Goal: Information Seeking & Learning: Stay updated

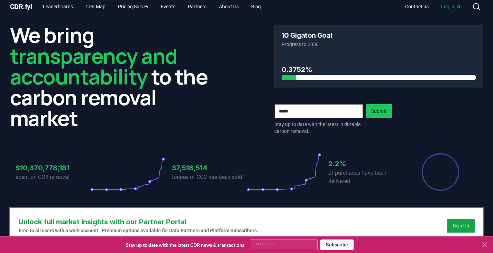
scroll to position [6, 0]
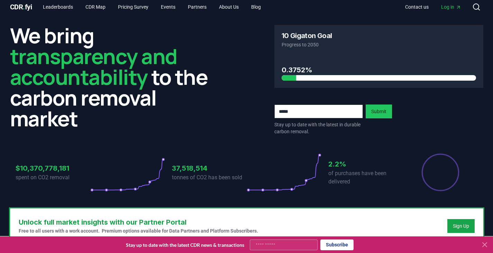
click at [485, 243] on icon at bounding box center [484, 244] width 8 height 8
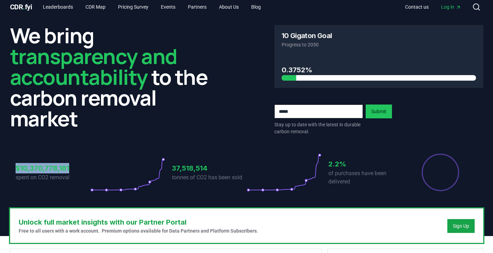
drag, startPoint x: 72, startPoint y: 168, endPoint x: 10, endPoint y: 172, distance: 61.6
click at [10, 172] on div "$10,370,778,181 spent on CO2 removal 37,518,514 tonnes of CO2 has been sold 2.2…" at bounding box center [246, 168] width 473 height 58
click at [101, 7] on link "CDR Map" at bounding box center [95, 7] width 31 height 12
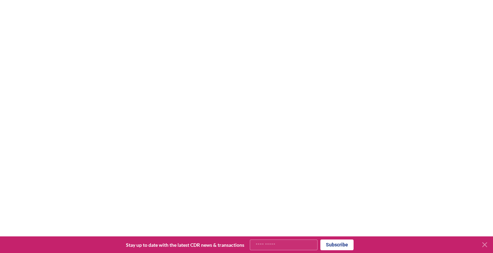
scroll to position [203, 0]
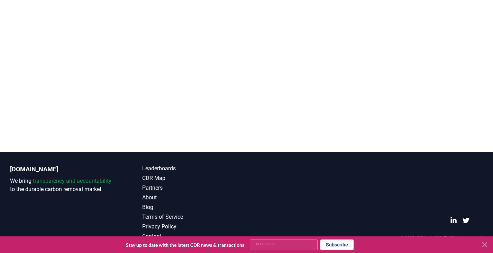
click at [486, 245] on icon at bounding box center [484, 244] width 8 height 8
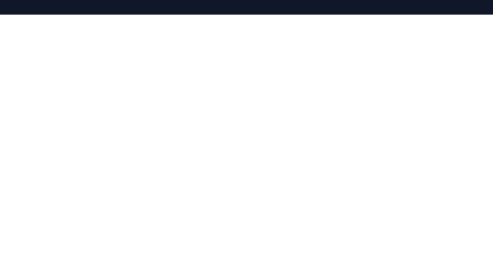
scroll to position [65, 0]
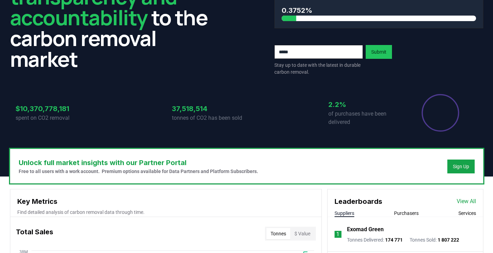
scroll to position [6, 0]
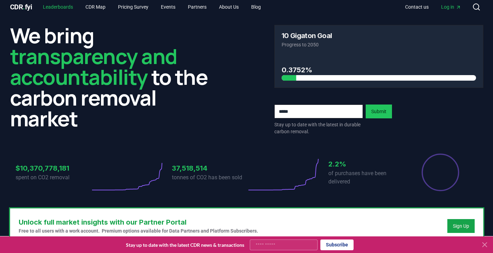
click at [67, 6] on link "Leaderboards" at bounding box center [57, 7] width 41 height 12
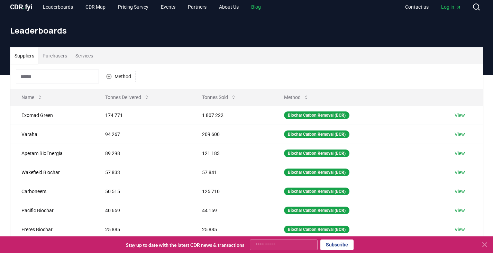
click at [259, 6] on link "Blog" at bounding box center [255, 7] width 21 height 12
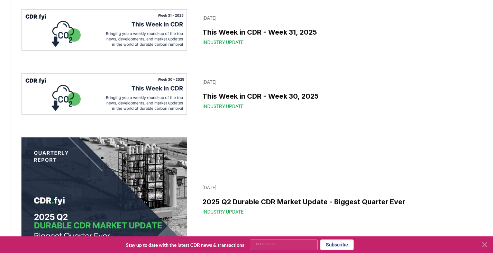
scroll to position [317, 0]
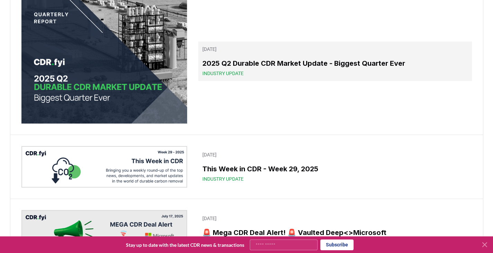
click at [224, 77] on span "Industry Update" at bounding box center [222, 73] width 41 height 7
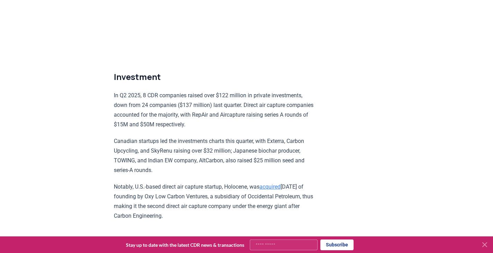
scroll to position [4098, 0]
